Goal: Task Accomplishment & Management: Use online tool/utility

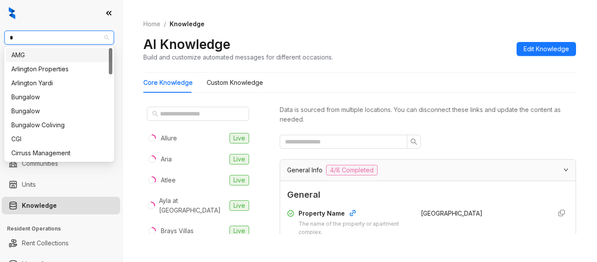
type input "**"
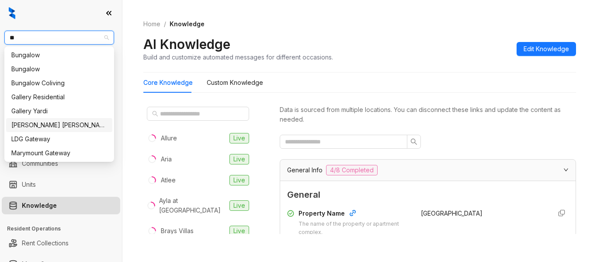
click at [55, 131] on div "Gates Hudson" at bounding box center [59, 125] width 106 height 14
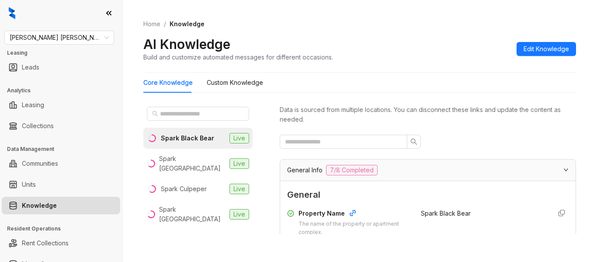
scroll to position [28, 0]
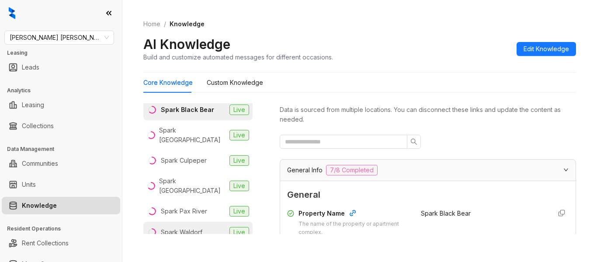
click at [198, 227] on div "Spark Waldorf" at bounding box center [182, 232] width 42 height 10
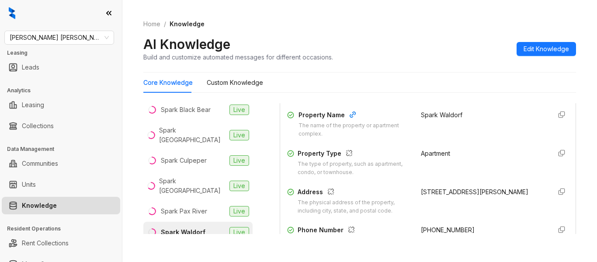
scroll to position [114, 0]
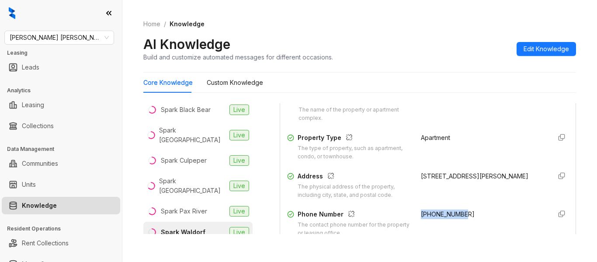
drag, startPoint x: 455, startPoint y: 213, endPoint x: 411, endPoint y: 214, distance: 43.3
click at [421, 214] on div "+18332827814" at bounding box center [482, 223] width 123 height 28
copy span "+18332827814"
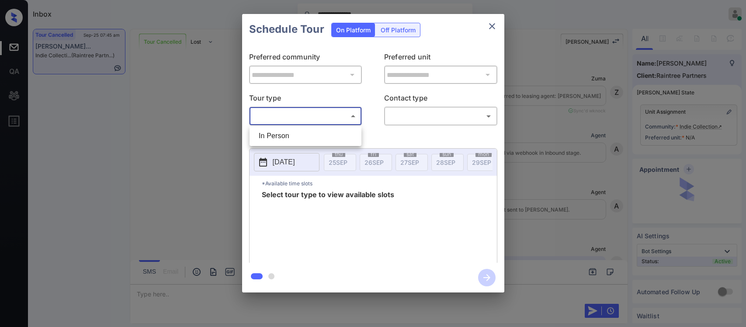
click at [327, 117] on body "**********" at bounding box center [373, 163] width 746 height 327
click at [320, 142] on li "In Person" at bounding box center [306, 136] width 108 height 16
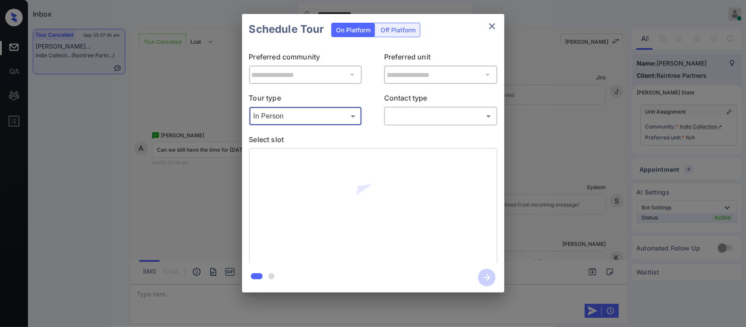
type input "********"
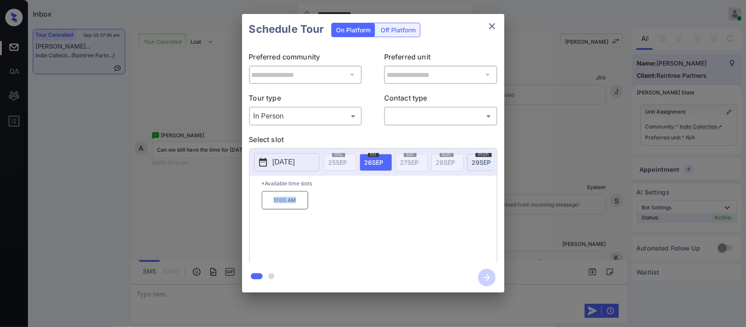
drag, startPoint x: 265, startPoint y: 203, endPoint x: 298, endPoint y: 206, distance: 32.9
click at [298, 206] on p "11:00 AM" at bounding box center [285, 200] width 46 height 18
copy p "11:00 AM"
click at [541, 208] on div "**********" at bounding box center [373, 153] width 746 height 306
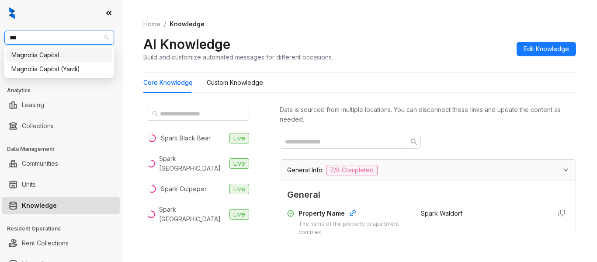
scroll to position [114, 0]
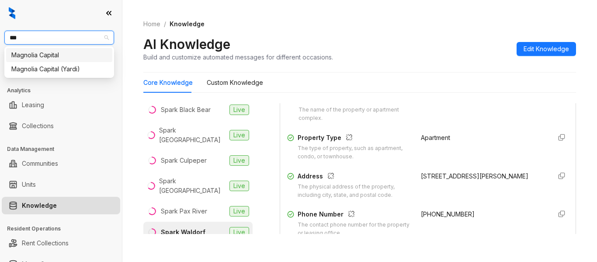
click at [78, 55] on div "Magnolia Capital" at bounding box center [59, 55] width 96 height 10
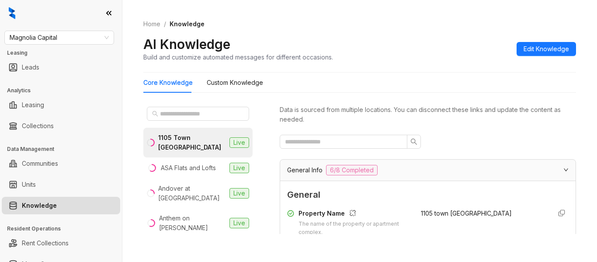
click at [193, 243] on div "Blu27 at Edgewater" at bounding box center [192, 252] width 67 height 19
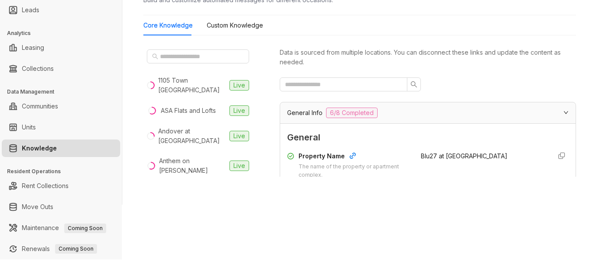
scroll to position [114, 0]
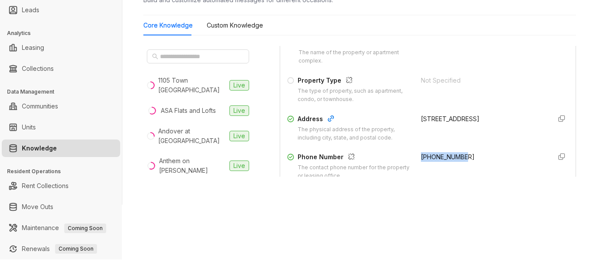
drag, startPoint x: 412, startPoint y: 155, endPoint x: 464, endPoint y: 152, distance: 52.6
click at [464, 152] on div "Property Name The name of the property or apartment complex. Blu27 at Edgewater…" at bounding box center [428, 147] width 282 height 226
copy span "+13055061860"
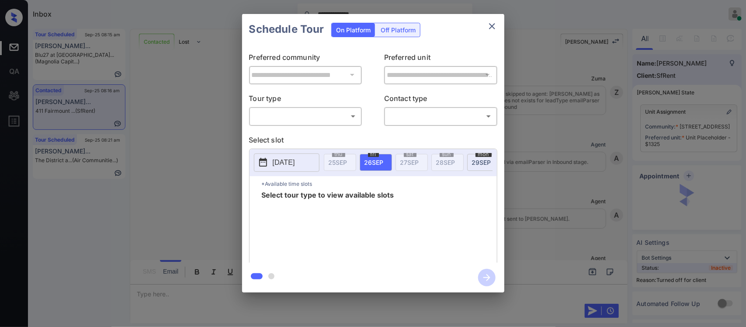
scroll to position [1734, 0]
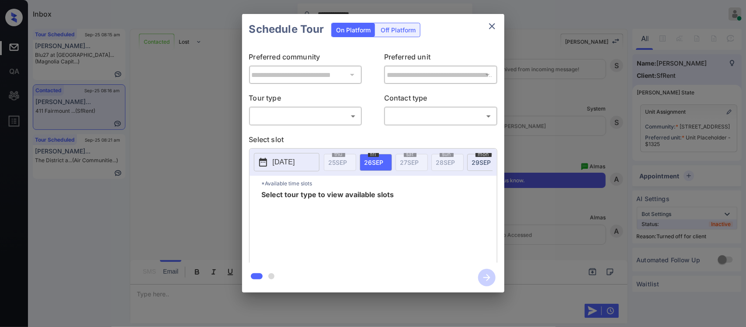
click at [402, 26] on div "Off Platform" at bounding box center [398, 30] width 44 height 14
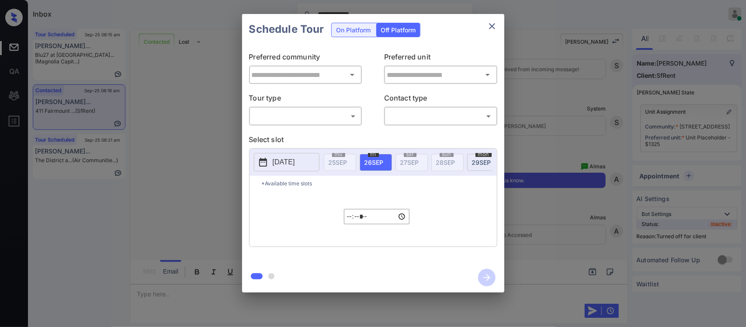
type input "**********"
click at [316, 124] on div "​ ​" at bounding box center [305, 116] width 113 height 19
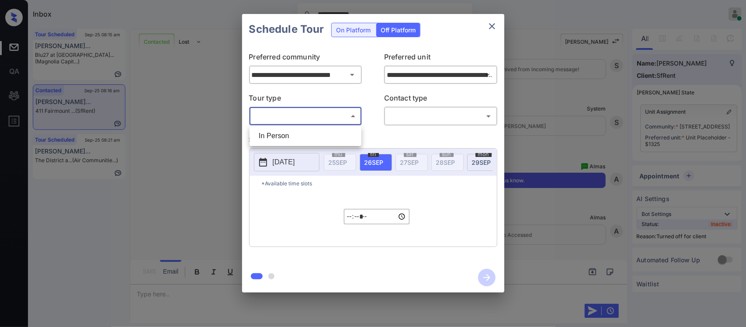
click at [315, 117] on body "**********" at bounding box center [373, 163] width 746 height 327
click at [309, 132] on li "In Person" at bounding box center [306, 136] width 108 height 16
type input "********"
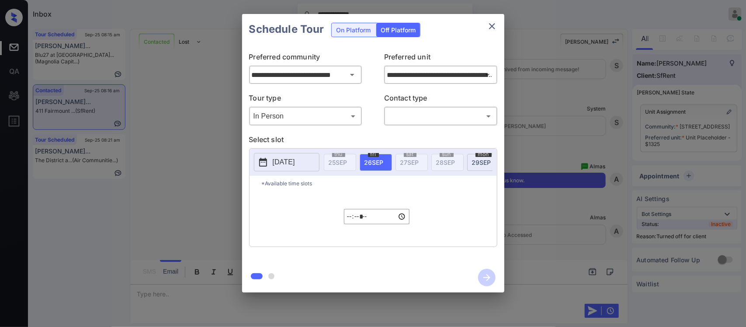
drag, startPoint x: 470, startPoint y: 103, endPoint x: 466, endPoint y: 113, distance: 10.6
click at [466, 113] on div "Contact type ​ ​" at bounding box center [440, 109] width 113 height 33
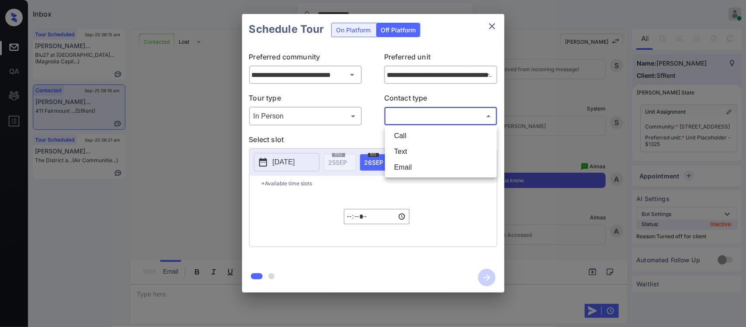
click at [466, 113] on body "**********" at bounding box center [373, 163] width 746 height 327
click at [435, 151] on li "Text" at bounding box center [441, 152] width 108 height 16
type input "****"
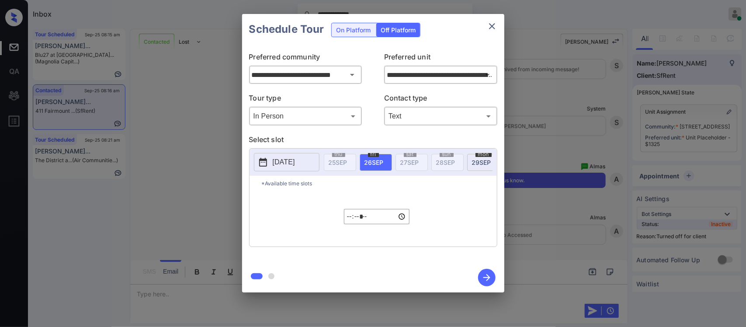
click at [291, 159] on p "[DATE]" at bounding box center [284, 162] width 22 height 10
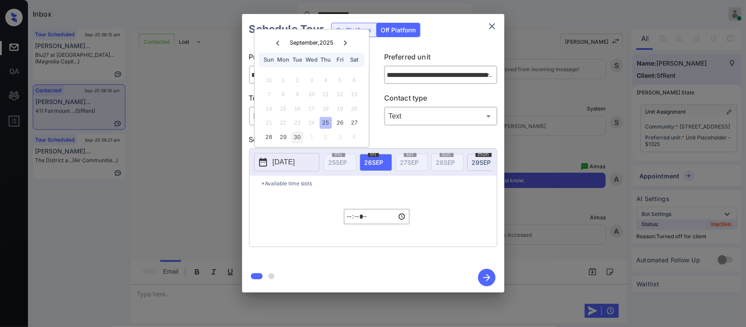
click at [299, 136] on div "30" at bounding box center [298, 137] width 12 height 12
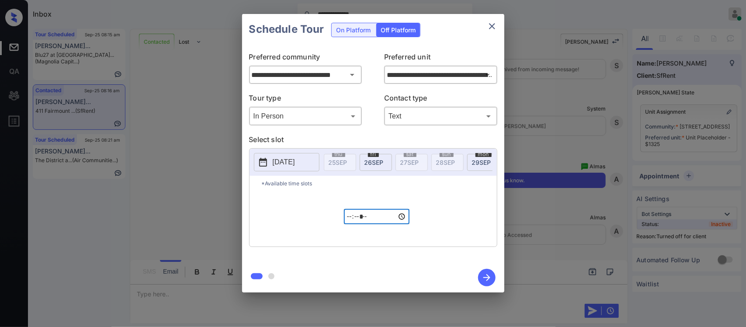
click at [350, 223] on input "*****" at bounding box center [377, 216] width 66 height 15
type input "*****"
click at [491, 278] on icon "button" at bounding box center [486, 277] width 17 height 17
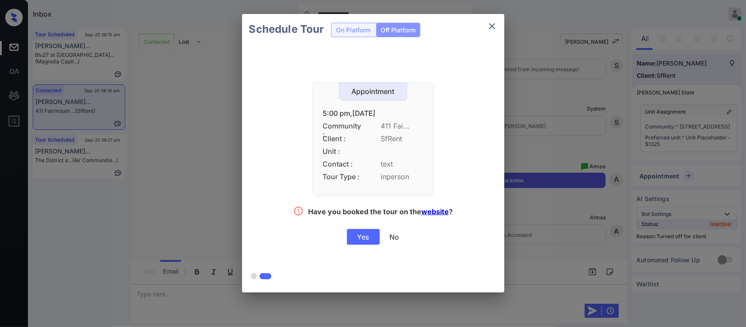
click at [360, 237] on div "Yes" at bounding box center [363, 237] width 33 height 16
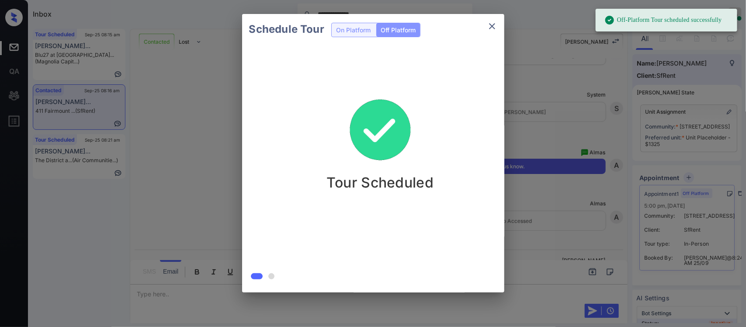
click at [602, 199] on div "Schedule Tour On Platform Off Platform Tour Scheduled" at bounding box center [373, 153] width 746 height 306
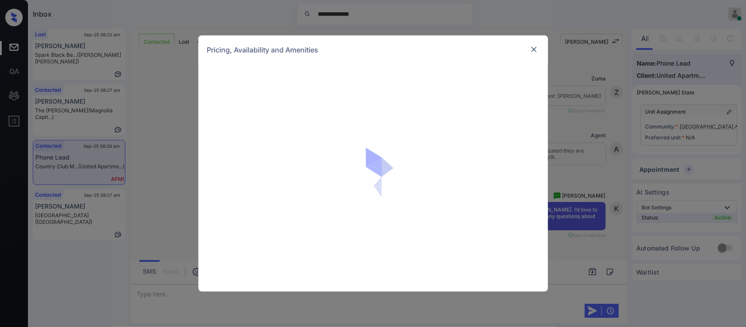
scroll to position [634, 0]
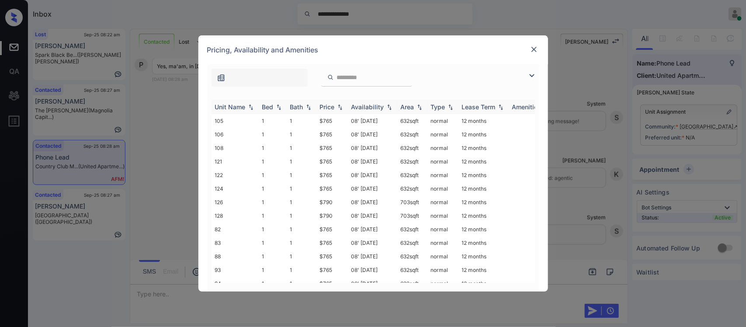
click at [340, 111] on div "Price" at bounding box center [332, 106] width 24 height 7
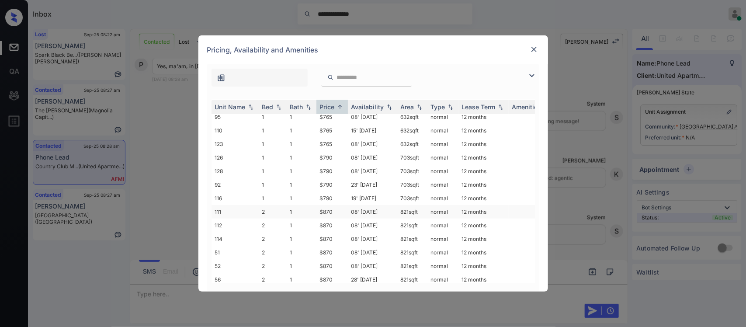
click at [375, 205] on td "08' May 25" at bounding box center [372, 212] width 49 height 14
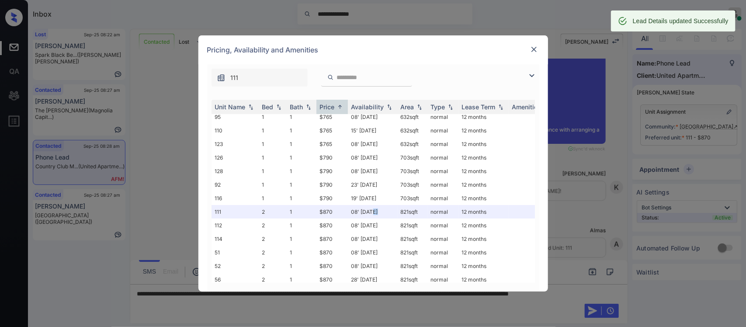
scroll to position [945, 0]
click at [546, 210] on div "**********" at bounding box center [373, 177] width 350 height 227
click at [534, 49] on img at bounding box center [534, 49] width 9 height 9
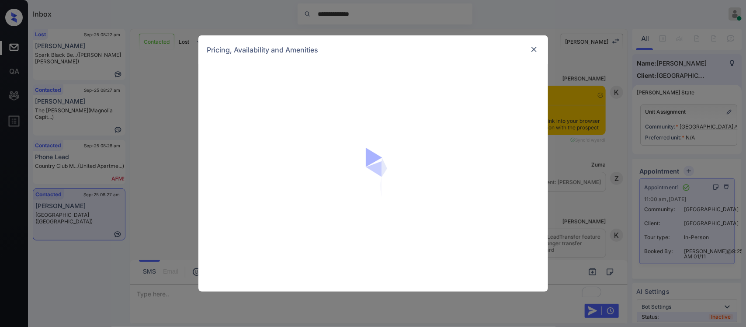
scroll to position [5352, 0]
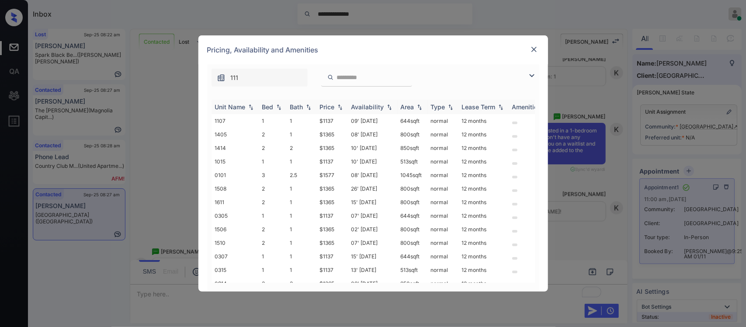
click at [336, 105] on img at bounding box center [340, 107] width 9 height 6
click at [336, 105] on img at bounding box center [340, 107] width 9 height 7
click at [344, 121] on td "$1137" at bounding box center [332, 121] width 31 height 14
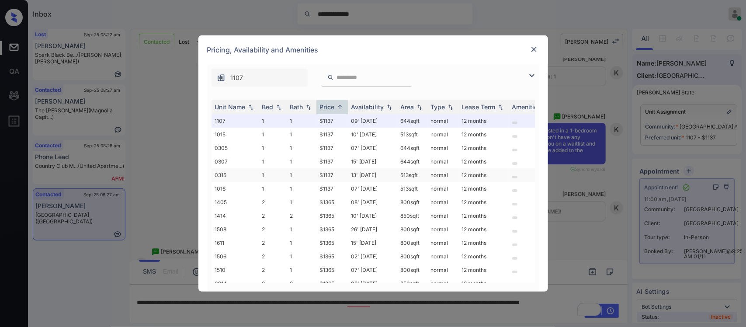
click at [393, 173] on td "13' Sep 25" at bounding box center [372, 175] width 49 height 14
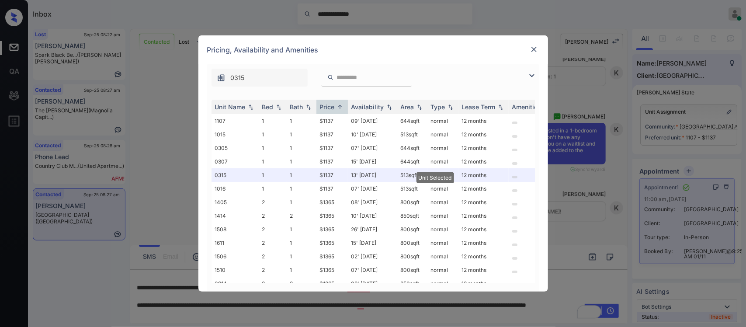
click at [535, 47] on img at bounding box center [534, 49] width 9 height 9
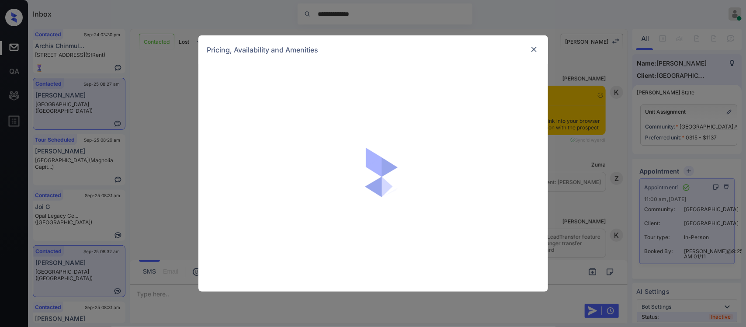
scroll to position [211, 0]
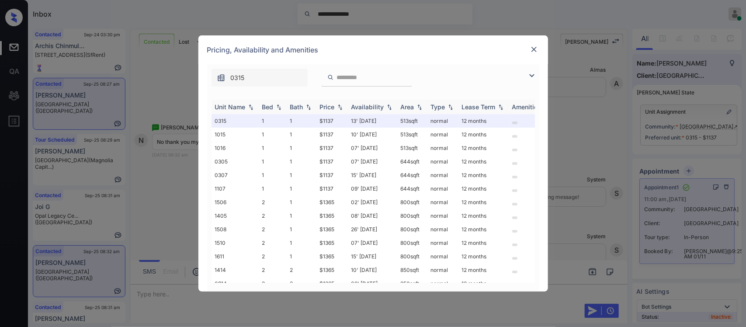
click at [340, 107] on img at bounding box center [340, 107] width 9 height 6
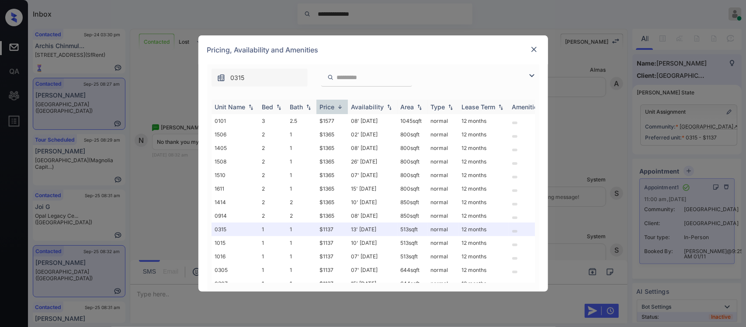
click at [340, 107] on img at bounding box center [340, 107] width 9 height 7
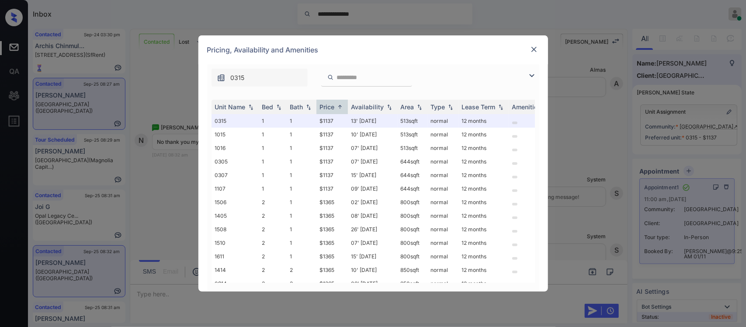
scroll to position [24, 0]
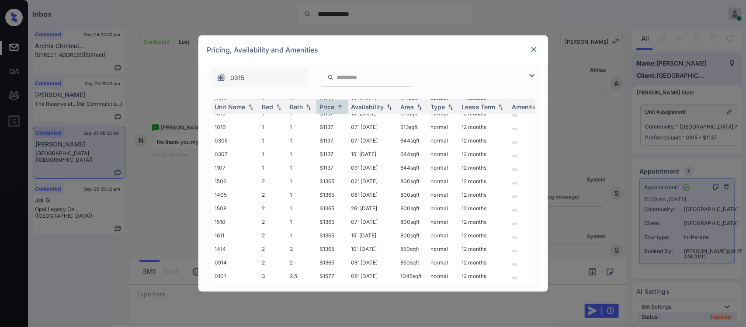
click at [534, 51] on img at bounding box center [534, 49] width 9 height 9
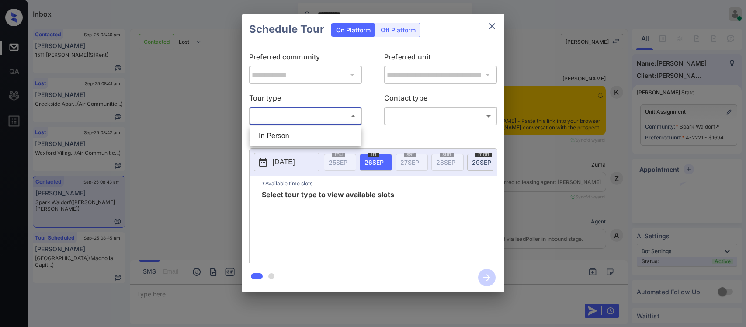
click at [350, 122] on body "**********" at bounding box center [373, 163] width 746 height 327
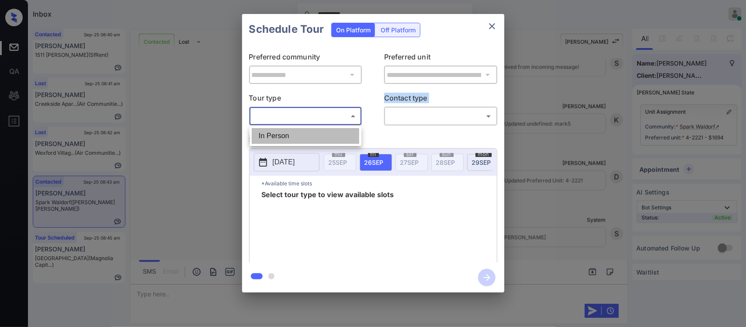
click at [342, 134] on li "In Person" at bounding box center [306, 136] width 108 height 16
type input "********"
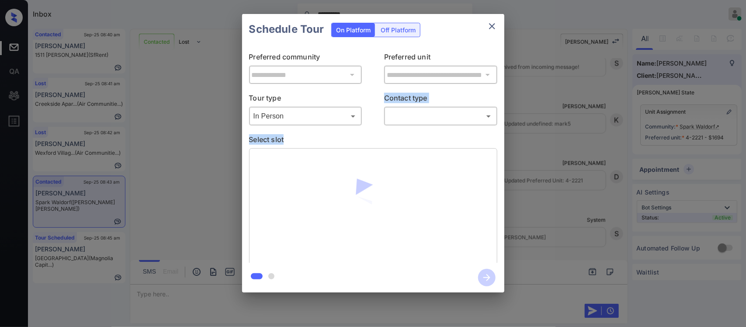
click at [349, 136] on p "Select slot" at bounding box center [373, 141] width 248 height 14
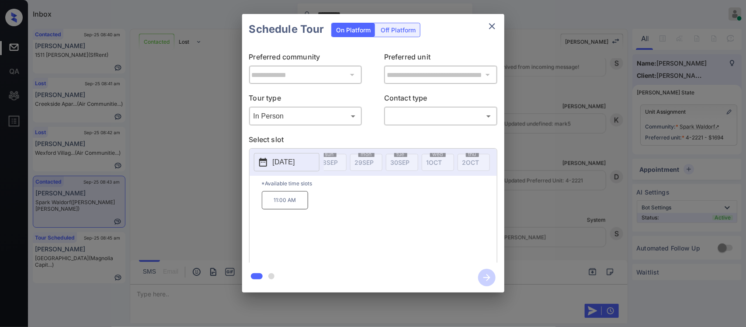
scroll to position [0, 140]
click at [281, 164] on p "2025-09-26" at bounding box center [284, 162] width 22 height 10
click at [486, 32] on button "close" at bounding box center [492, 25] width 17 height 17
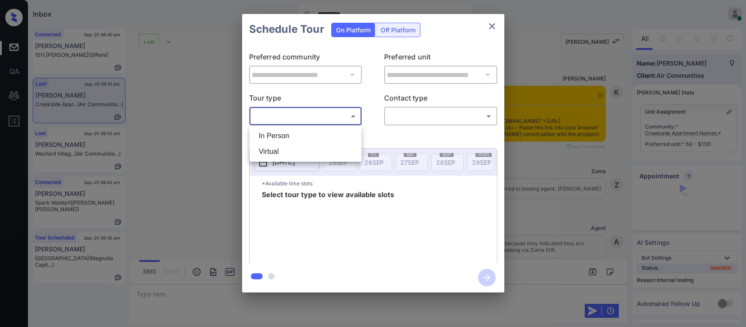
click at [313, 116] on body "**********" at bounding box center [373, 163] width 746 height 327
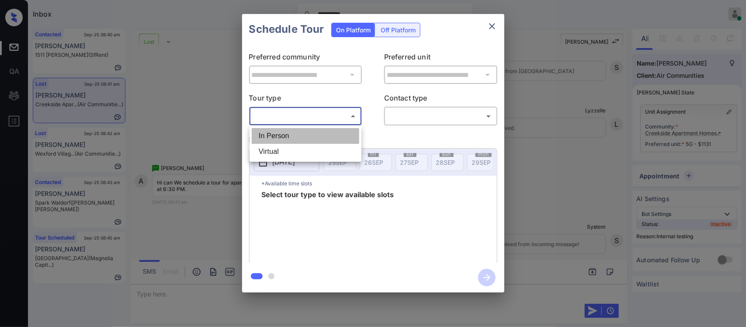
click at [311, 129] on li "In Person" at bounding box center [306, 136] width 108 height 16
type input "********"
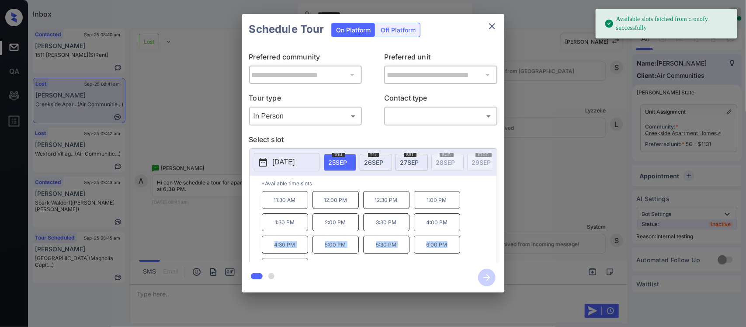
drag, startPoint x: 487, startPoint y: 224, endPoint x: 493, endPoint y: 251, distance: 27.8
click at [493, 251] on div "11:30 AM 12:00 PM 12:30 PM 1:00 PM 1:30 PM 2:00 PM 3:30 PM 4:00 PM 4:30 PM 5:00…" at bounding box center [379, 226] width 235 height 70
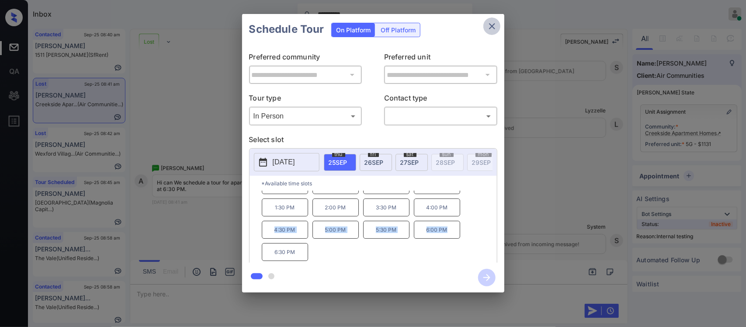
click at [488, 24] on icon "close" at bounding box center [492, 26] width 10 height 10
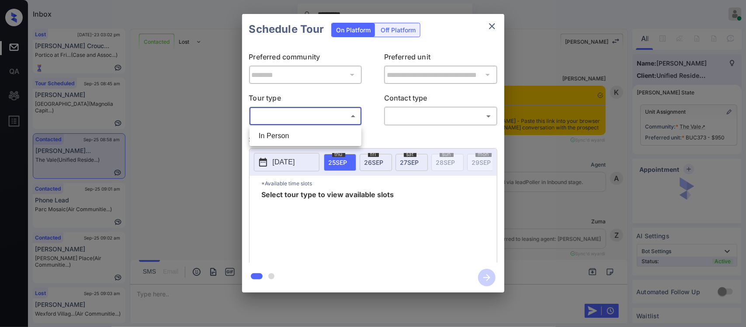
scroll to position [384, 0]
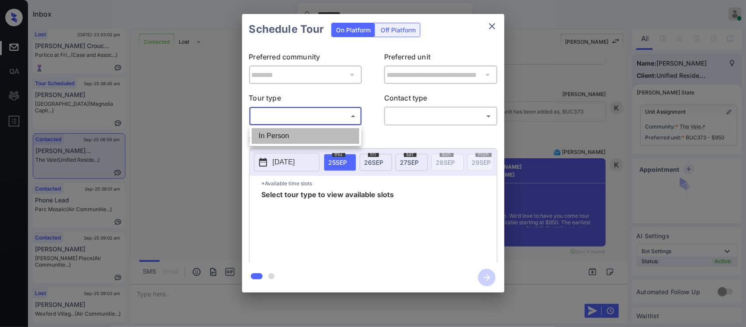
click at [344, 136] on li "In Person" at bounding box center [306, 136] width 108 height 16
type input "********"
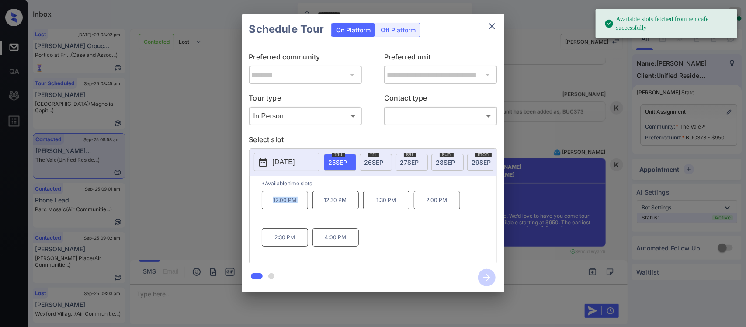
drag, startPoint x: 259, startPoint y: 212, endPoint x: 317, endPoint y: 209, distance: 57.8
click at [317, 209] on div "*Available time slots 12:00 PM 12:30 PM 1:30 PM 2:00 PM 2:30 PM 4:00 PM" at bounding box center [373, 221] width 247 height 90
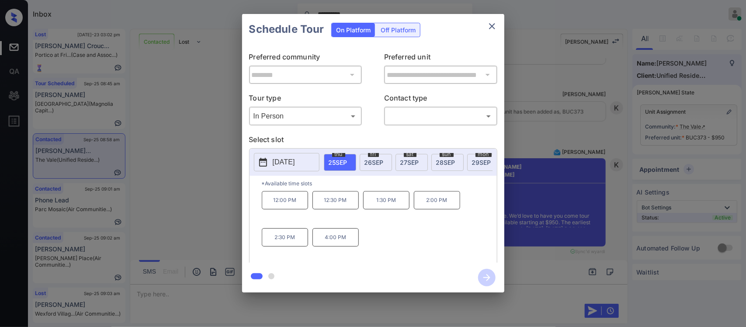
click at [526, 199] on div "**********" at bounding box center [373, 153] width 746 height 306
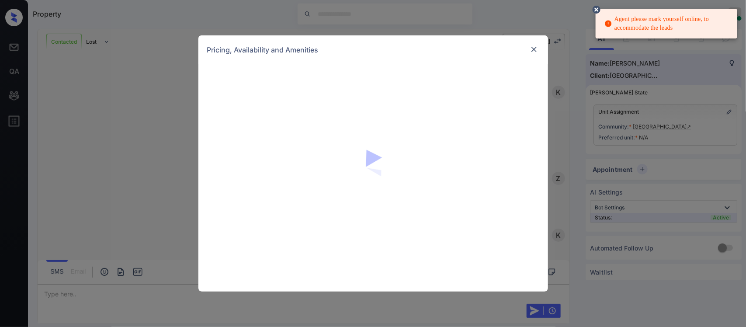
scroll to position [2992, 0]
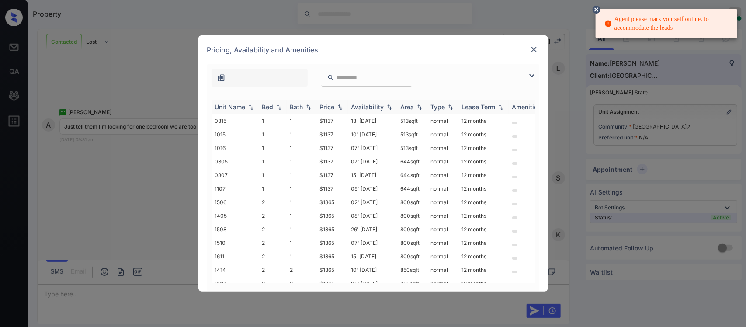
click at [337, 111] on div "Price" at bounding box center [332, 106] width 24 height 7
click at [336, 125] on td "$1137" at bounding box center [332, 121] width 31 height 14
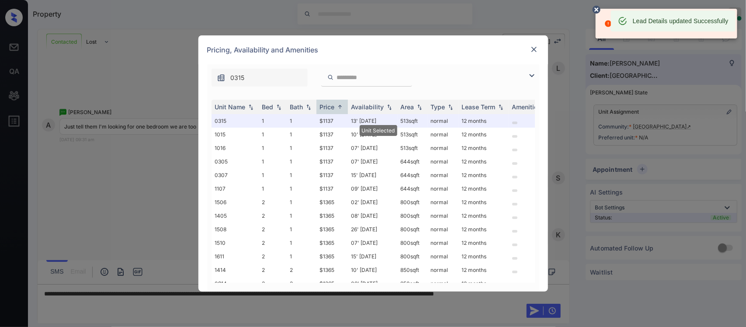
click at [531, 49] on img at bounding box center [534, 49] width 9 height 9
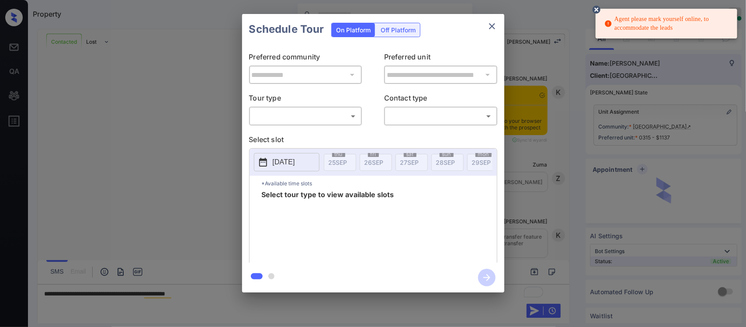
scroll to position [2101, 0]
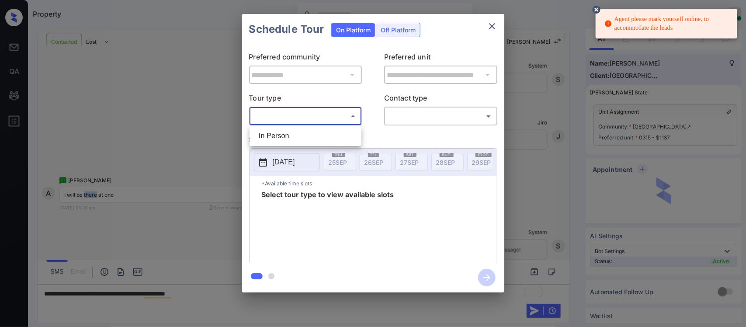
click at [309, 116] on body "Agent please mark yourself online, to accommodate the leads Property Almas Zain…" at bounding box center [373, 163] width 746 height 327
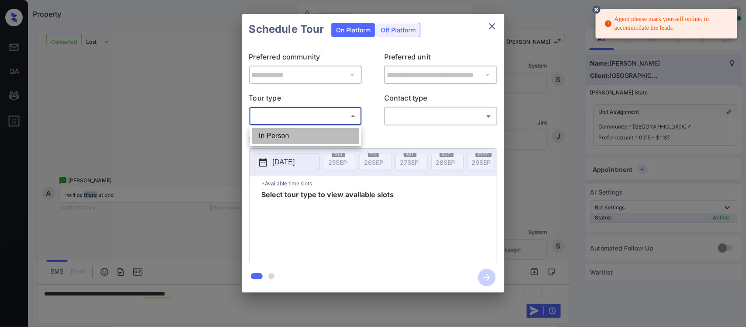
click at [304, 134] on li "In Person" at bounding box center [306, 136] width 108 height 16
type input "********"
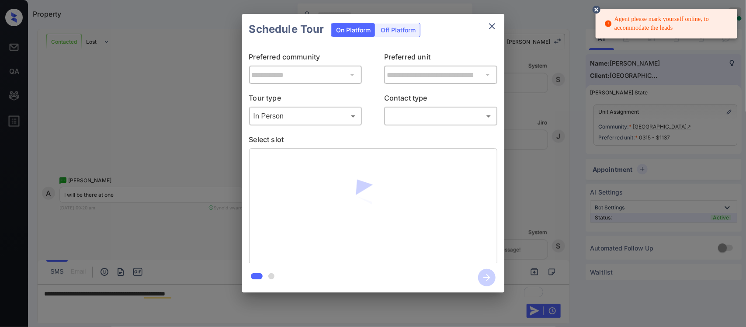
drag, startPoint x: 439, startPoint y: 105, endPoint x: 436, endPoint y: 121, distance: 16.0
click at [436, 121] on div "Contact type ​ ​" at bounding box center [440, 109] width 113 height 33
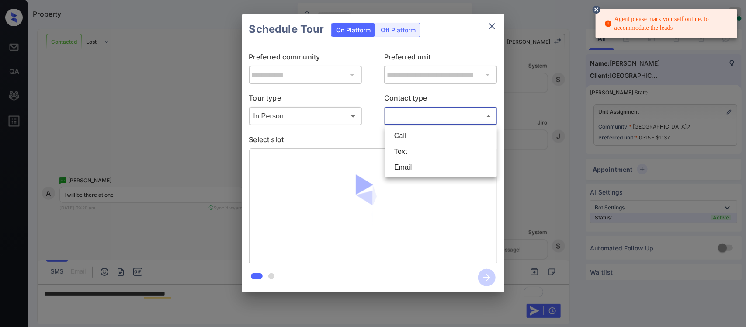
click at [436, 121] on body "Agent please mark yourself online, to accommodate the leads Property Almas Zain…" at bounding box center [373, 163] width 746 height 327
click at [429, 145] on li "Text" at bounding box center [441, 152] width 108 height 16
type input "****"
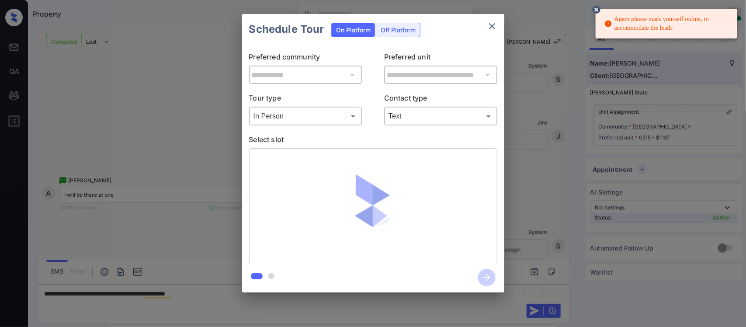
click at [601, 11] on icon at bounding box center [597, 9] width 10 height 10
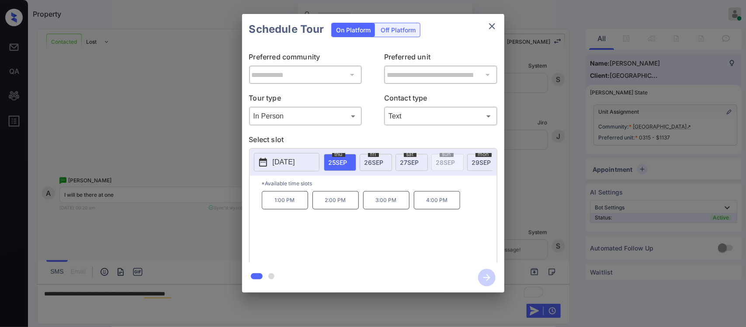
click at [475, 163] on span "29 SEP" at bounding box center [481, 162] width 19 height 7
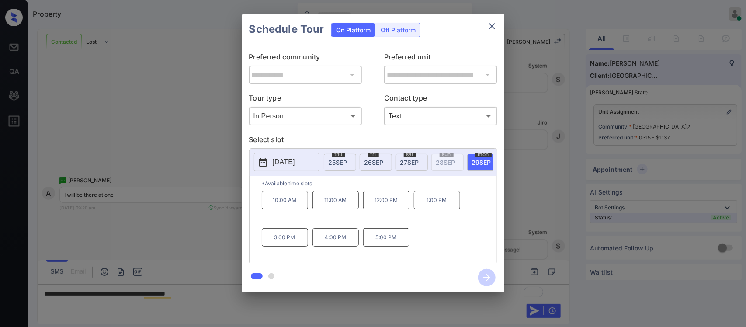
click at [429, 206] on p "1:00 PM" at bounding box center [437, 200] width 46 height 18
click at [487, 274] on icon "button" at bounding box center [486, 277] width 17 height 17
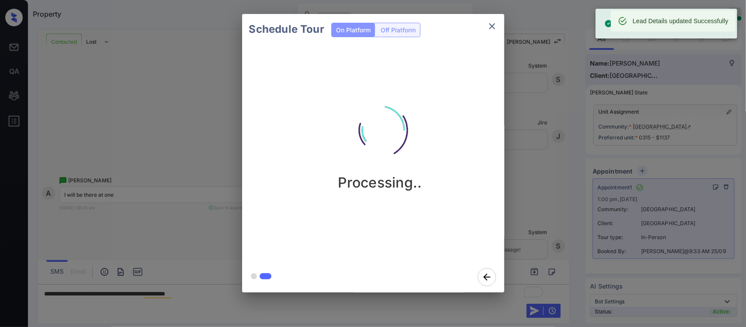
click at [576, 106] on div "Schedule Tour On Platform Off Platform Processing.." at bounding box center [373, 153] width 746 height 306
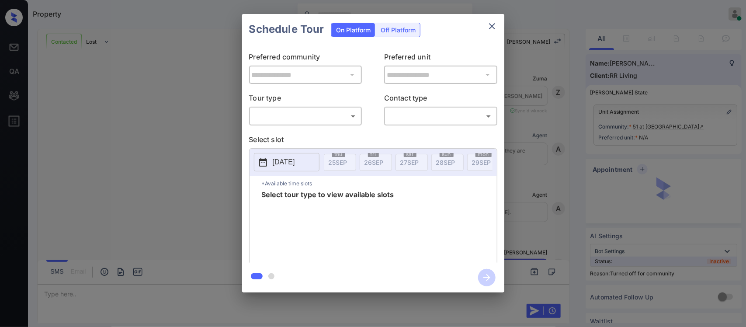
scroll to position [913, 0]
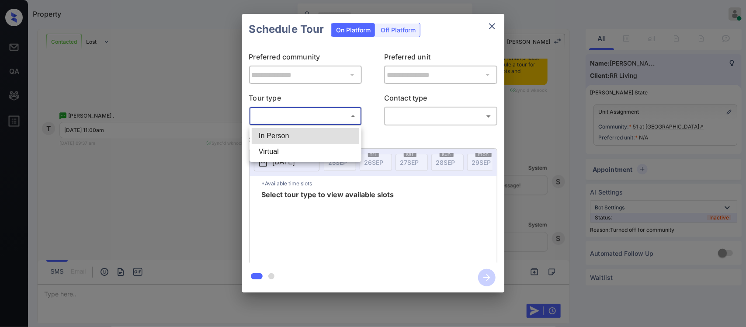
drag, startPoint x: 303, startPoint y: 123, endPoint x: 289, endPoint y: 147, distance: 28.0
click at [289, 147] on body "Property [PERSON_NAME] Online Set yourself offline Set yourself on break Profil…" at bounding box center [373, 163] width 746 height 327
drag, startPoint x: 289, startPoint y: 147, endPoint x: 295, endPoint y: 142, distance: 8.1
click at [295, 142] on ul "In Person Virtual" at bounding box center [306, 144] width 112 height 36
click at [295, 142] on li "In Person" at bounding box center [306, 136] width 108 height 16
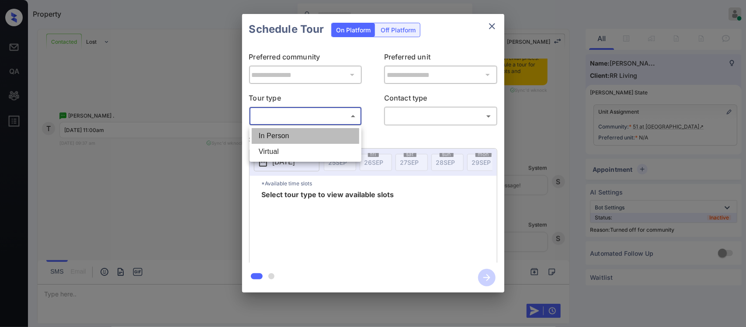
type input "********"
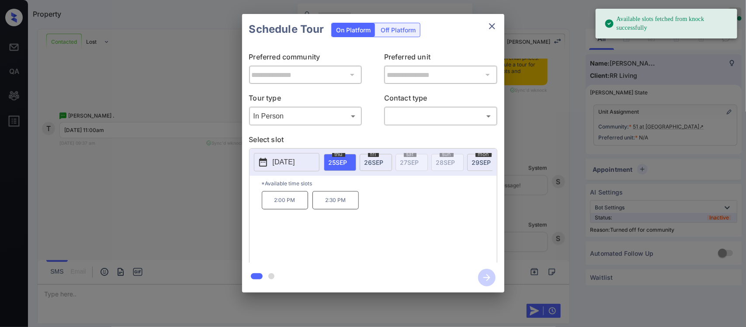
scroll to position [0, 140]
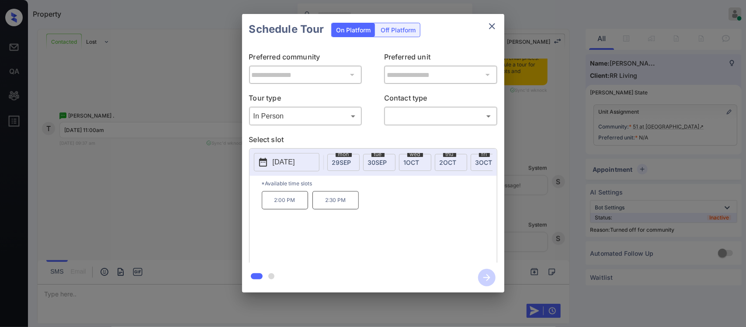
click at [475, 163] on div "fri 3 OCT" at bounding box center [487, 162] width 32 height 17
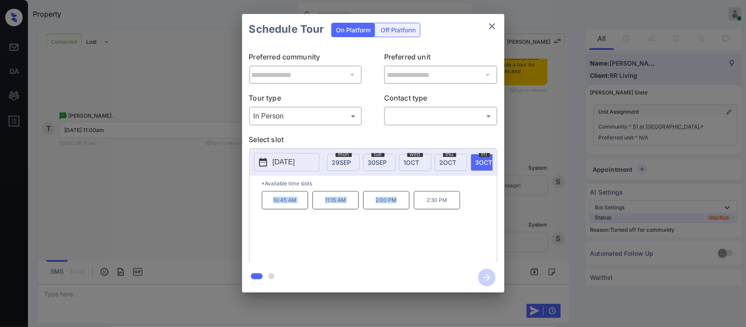
drag, startPoint x: 269, startPoint y: 206, endPoint x: 399, endPoint y: 207, distance: 130.3
click at [399, 207] on div "10:45 AM 11:15 AM 2:00 PM 2:30 PM" at bounding box center [379, 226] width 235 height 70
copy div "10:45 AM 11:15 AM 2:00 PM"
click at [511, 200] on div "**********" at bounding box center [373, 153] width 746 height 306
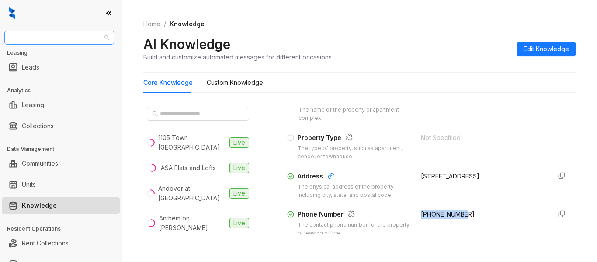
click at [46, 37] on span "Magnolia Capital" at bounding box center [59, 37] width 99 height 13
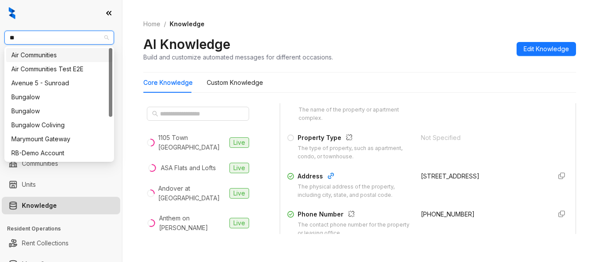
type input "***"
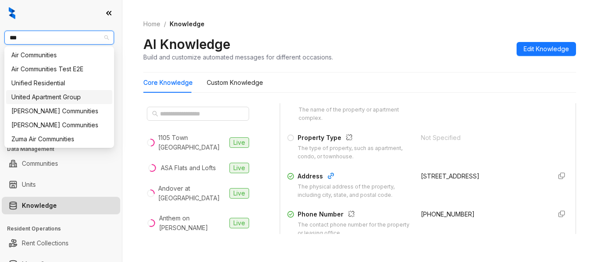
click at [49, 99] on div "United Apartment Group" at bounding box center [59, 97] width 96 height 10
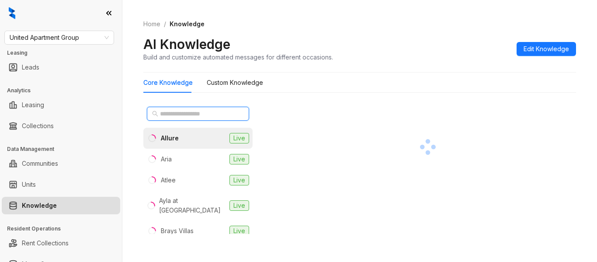
click at [175, 112] on input "text" at bounding box center [198, 114] width 77 height 10
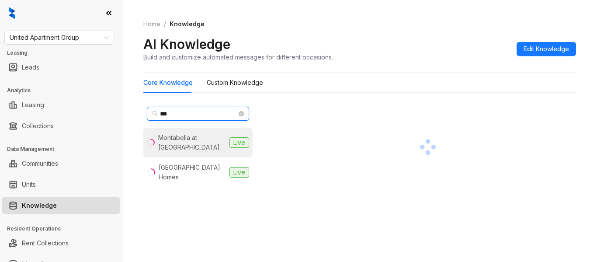
type input "***"
click at [183, 142] on div "Montabella at [GEOGRAPHIC_DATA]" at bounding box center [192, 142] width 68 height 19
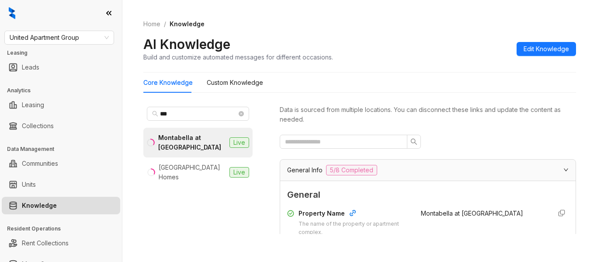
scroll to position [114, 0]
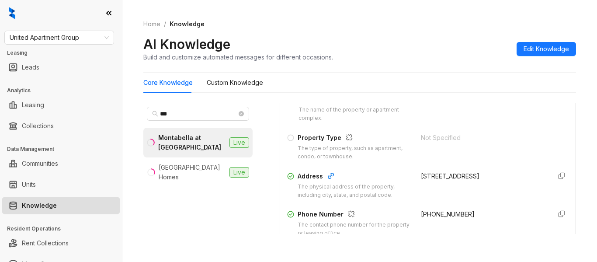
click at [440, 213] on span "[PHONE_NUMBER]" at bounding box center [448, 213] width 54 height 7
click at [462, 198] on div "[STREET_ADDRESS]" at bounding box center [482, 185] width 123 height 28
drag, startPoint x: 454, startPoint y: 213, endPoint x: 410, endPoint y: 217, distance: 43.9
click at [410, 217] on div "Phone Number The contact phone number for the property or leasing office. [PHON…" at bounding box center [428, 223] width 282 height 28
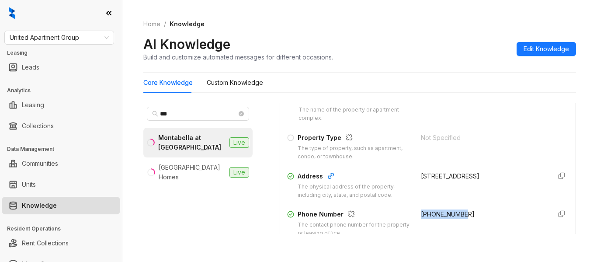
copy span "[PHONE_NUMBER]"
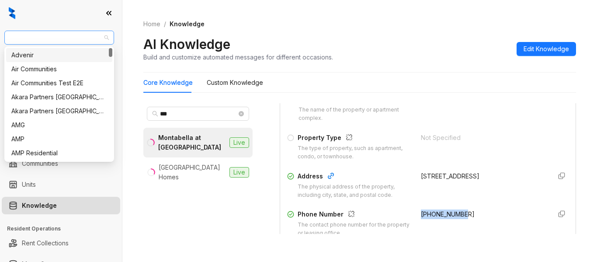
click at [56, 34] on span "United Apartment Group" at bounding box center [59, 37] width 99 height 13
type input "**"
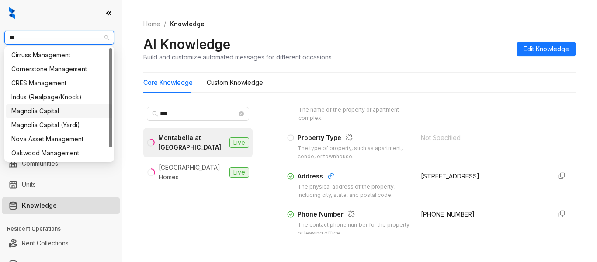
click at [52, 108] on div "Magnolia Capital" at bounding box center [59, 111] width 96 height 10
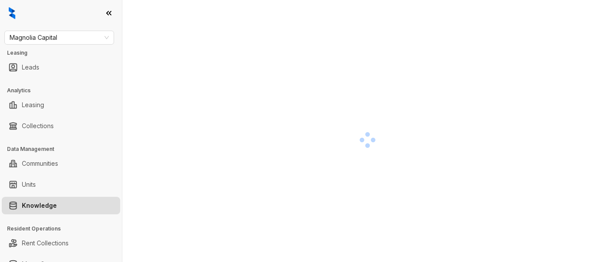
click at [250, 164] on div at bounding box center [367, 140] width 449 height 262
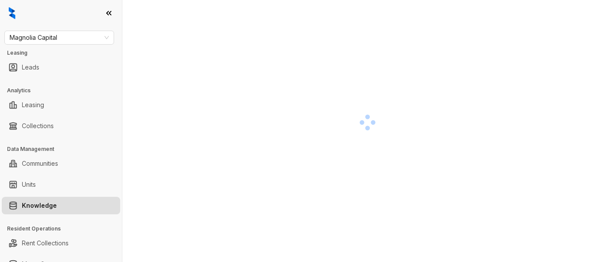
click at [225, 101] on div at bounding box center [367, 122] width 449 height 262
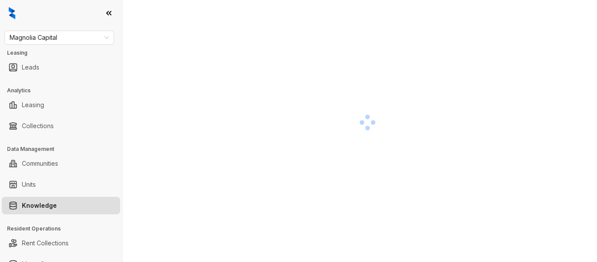
click at [225, 101] on div at bounding box center [367, 122] width 449 height 262
